Goal: Information Seeking & Learning: Learn about a topic

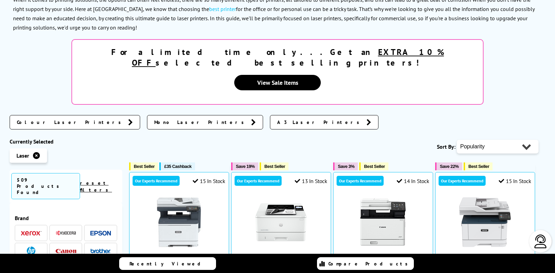
scroll to position [117, 0]
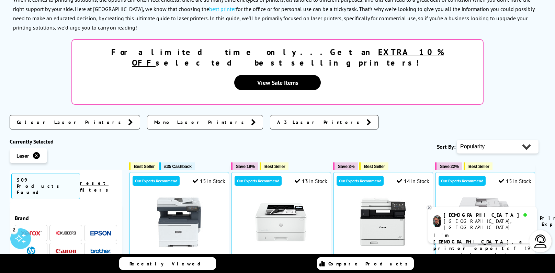
click at [39, 119] on span "Colour Laser Printers" at bounding box center [71, 122] width 108 height 7
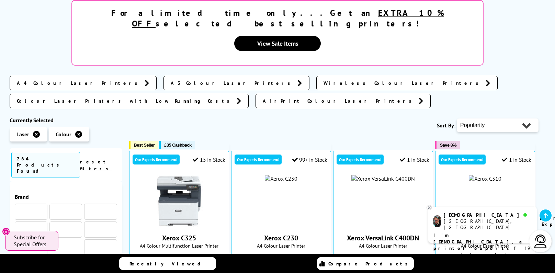
scroll to position [156, 0]
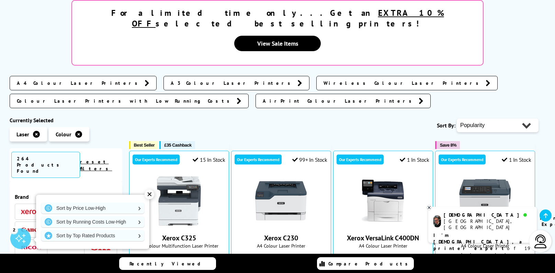
click at [50, 80] on span "A4 Colour Laser Printers" at bounding box center [79, 83] width 124 height 7
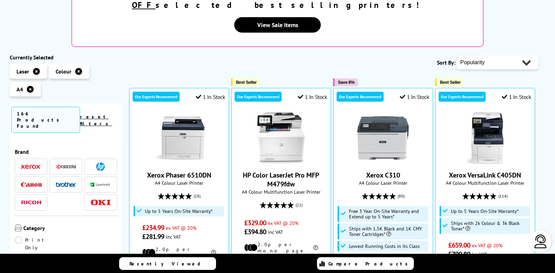
scroll to position [156, 0]
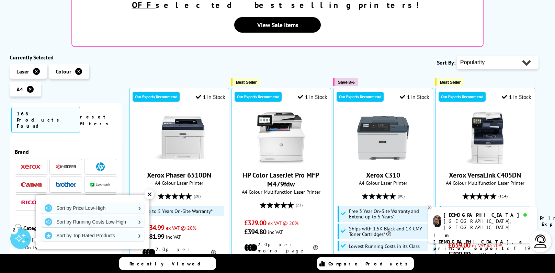
click at [456, 56] on select "Popularity Rating Price - Low to High Price - High to Low Running Costs - Low t…" at bounding box center [497, 63] width 82 height 14
select select "Price Ascending"
click option "Price - Low to High" at bounding box center [0, 0] width 0 height 0
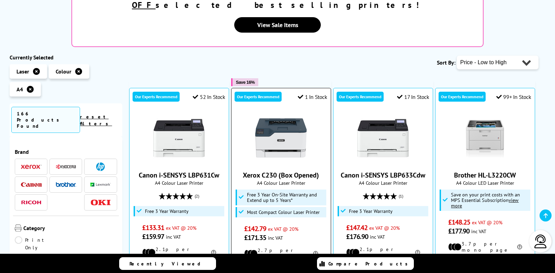
scroll to position [156, 0]
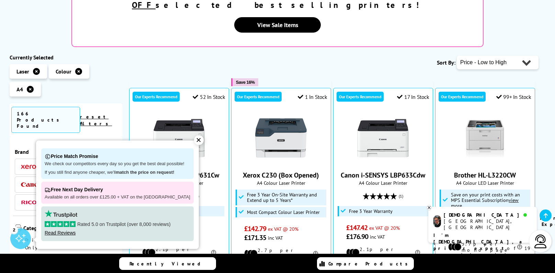
click at [315, 54] on div "Sort By: Popularity Rating Price - Low to High Price - High to Low Running Cost…" at bounding box center [333, 62] width 409 height 17
click at [196, 140] on div "✕" at bounding box center [199, 140] width 10 height 10
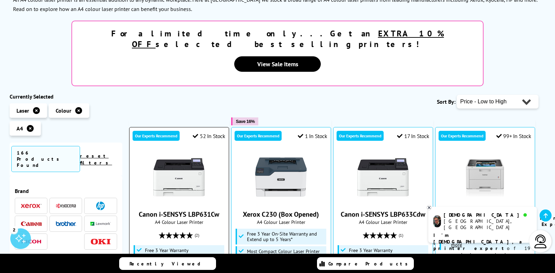
scroll to position [235, 0]
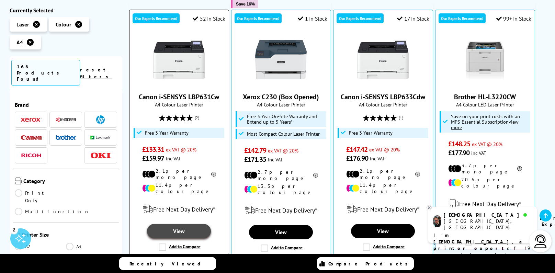
click at [184, 224] on link "View" at bounding box center [179, 231] width 64 height 14
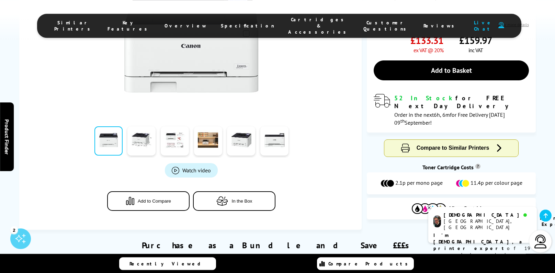
scroll to position [196, 0]
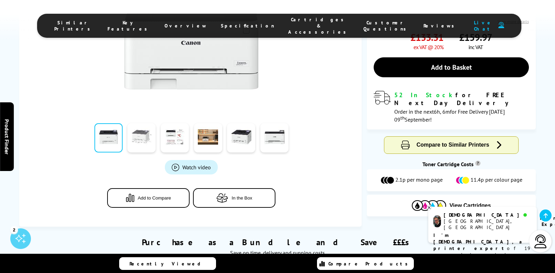
click at [145, 132] on link at bounding box center [141, 137] width 28 height 29
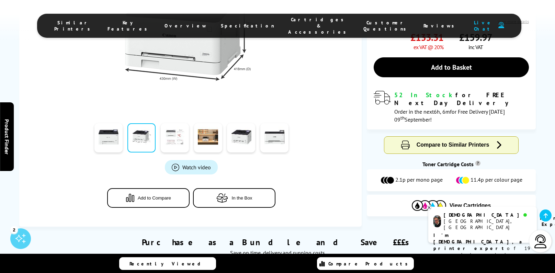
click at [171, 132] on link at bounding box center [175, 137] width 28 height 29
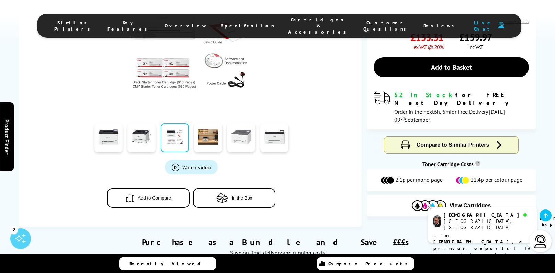
click at [241, 133] on link at bounding box center [241, 137] width 28 height 29
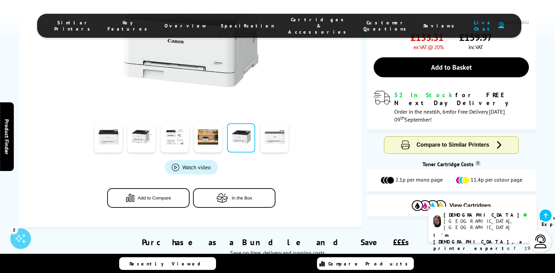
click at [276, 137] on link at bounding box center [274, 137] width 28 height 29
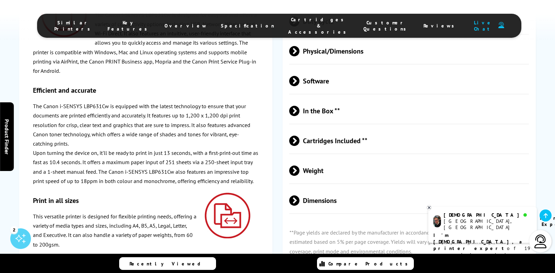
scroll to position [1643, 0]
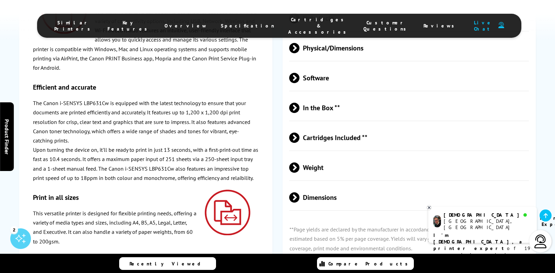
click at [299, 132] on span at bounding box center [299, 137] width 0 height 10
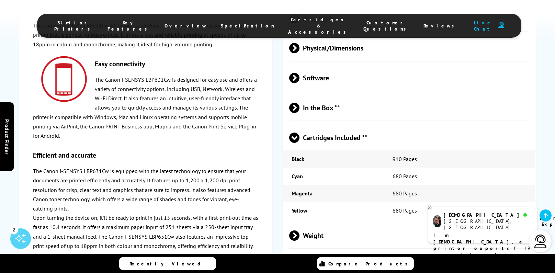
click at [297, 143] on span at bounding box center [294, 143] width 10 height 0
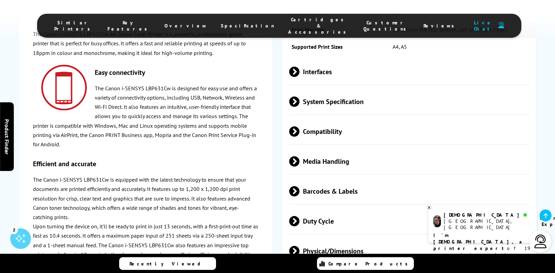
scroll to position [1447, 0]
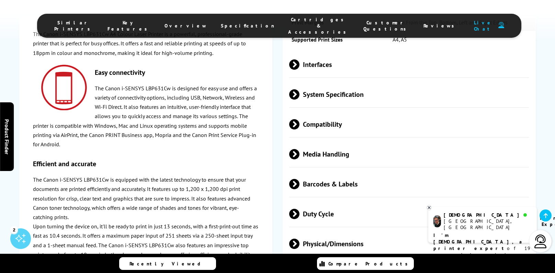
click at [299, 89] on span at bounding box center [299, 94] width 0 height 10
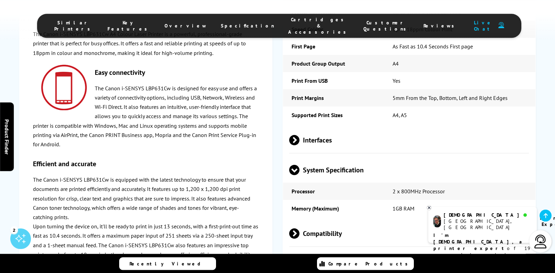
scroll to position [1369, 0]
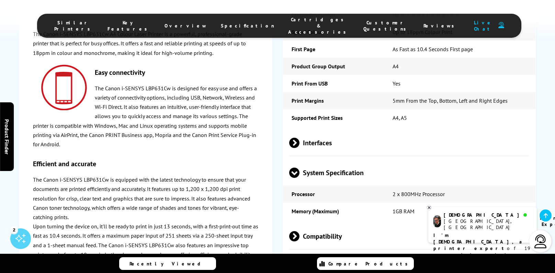
click at [299, 138] on span at bounding box center [299, 143] width 0 height 10
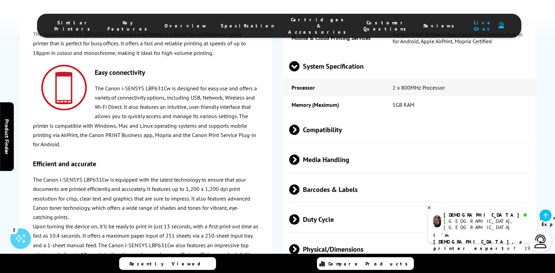
scroll to position [1565, 0]
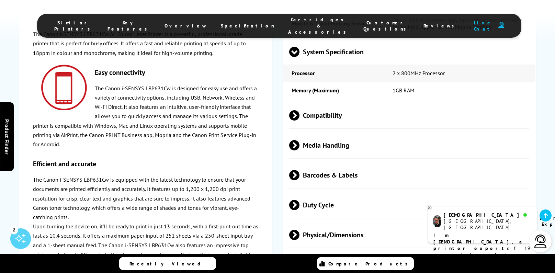
click at [299, 110] on span at bounding box center [299, 115] width 0 height 10
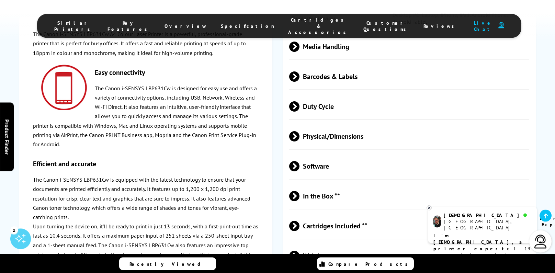
scroll to position [1760, 0]
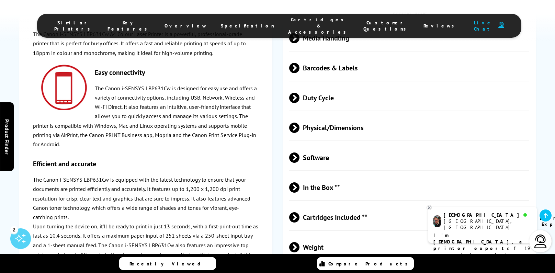
click at [299, 93] on span at bounding box center [299, 98] width 0 height 10
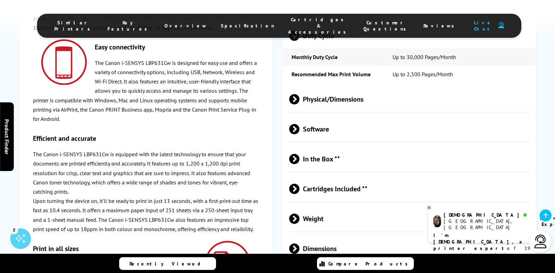
scroll to position [1839, 0]
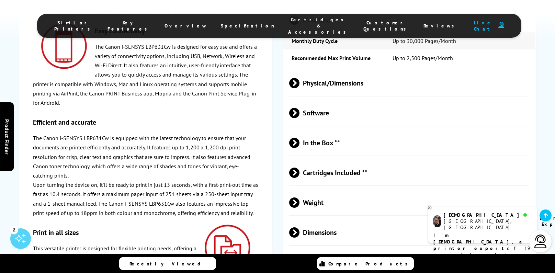
click at [299, 167] on span at bounding box center [299, 172] width 0 height 10
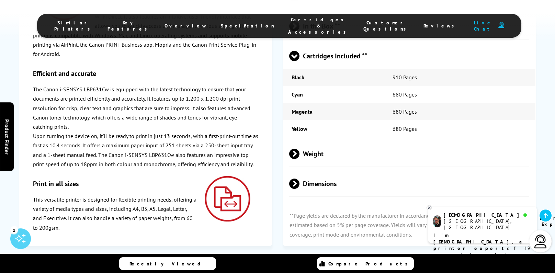
scroll to position [1956, 0]
